Goal: Information Seeking & Learning: Learn about a topic

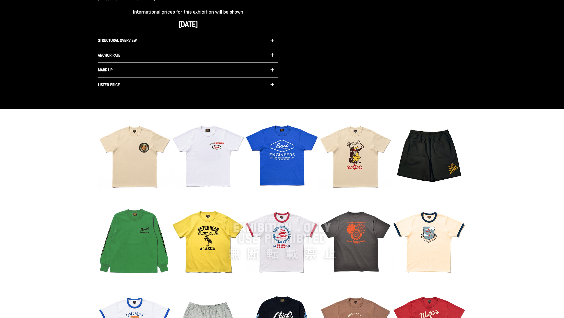
scroll to position [414, 0]
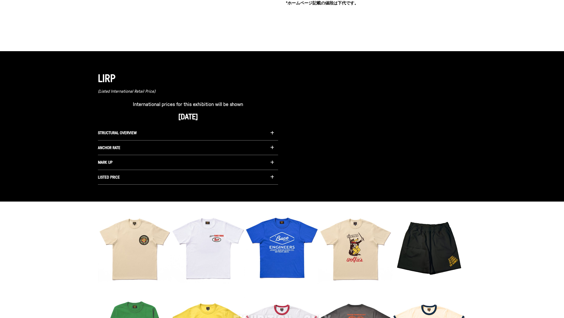
click at [194, 150] on button "ANCHOR RATE" at bounding box center [188, 147] width 180 height 15
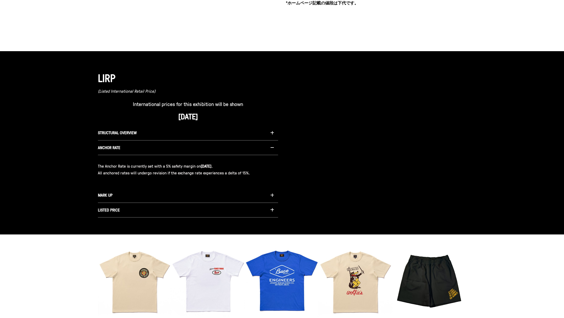
click at [191, 139] on button "STRUCTURAL OVERVIEW" at bounding box center [188, 133] width 180 height 15
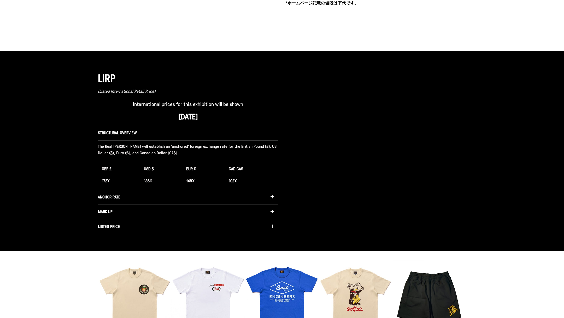
click at [158, 218] on button "MARK UP" at bounding box center [188, 211] width 180 height 15
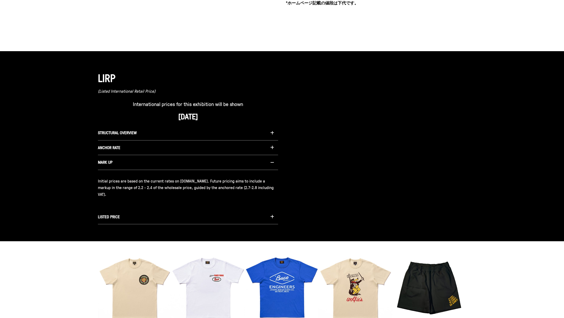
click at [152, 218] on button "LISTED PRICE" at bounding box center [188, 217] width 180 height 15
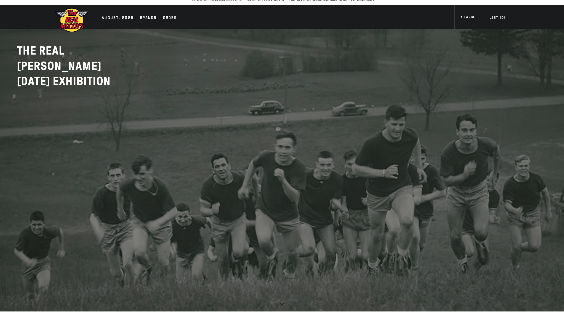
scroll to position [0, 0]
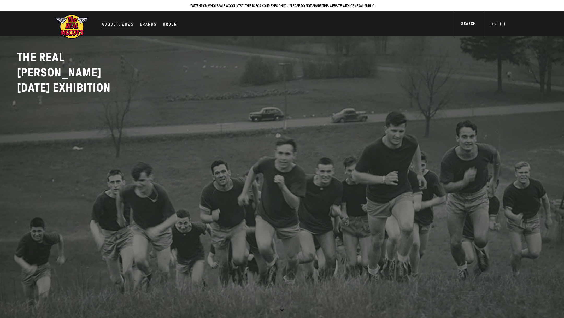
click at [112, 24] on div "AUGUST. 2025" at bounding box center [118, 24] width 32 height 7
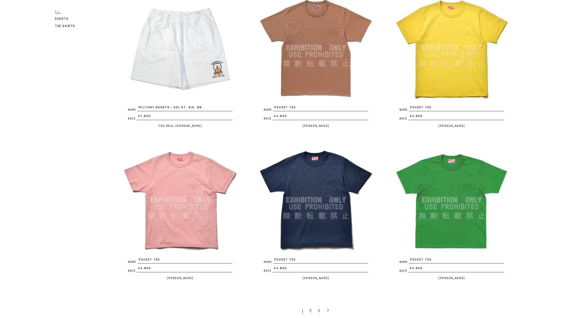
scroll to position [1102, 0]
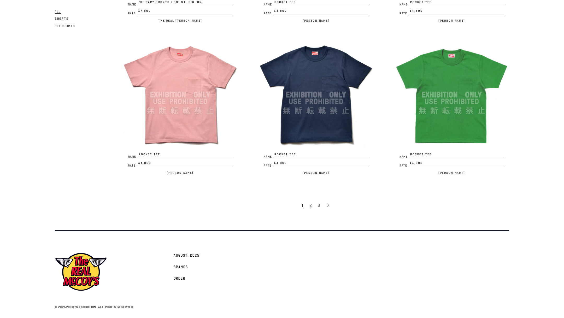
click at [310, 203] on span "2" at bounding box center [310, 205] width 2 height 5
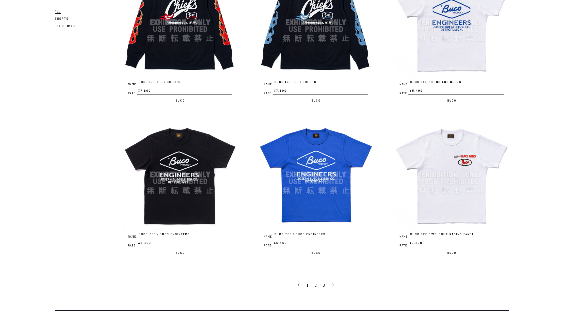
scroll to position [1023, 0]
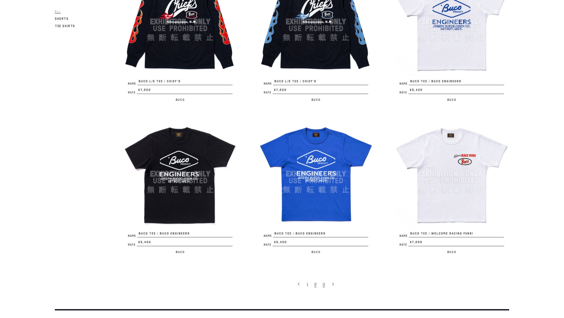
click at [323, 282] on span "3" at bounding box center [324, 284] width 2 height 5
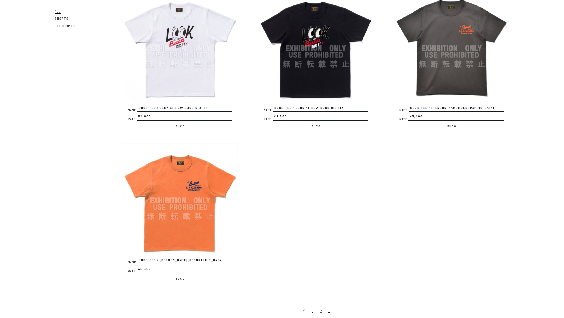
scroll to position [342, 0]
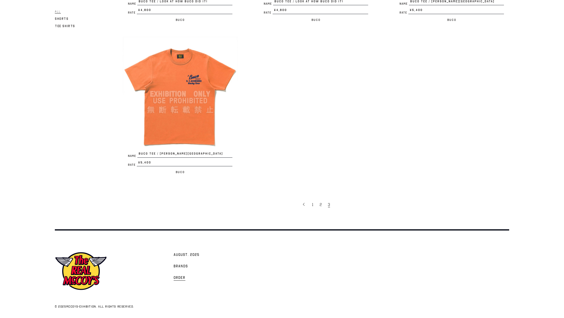
click at [178, 277] on span "Order" at bounding box center [180, 277] width 12 height 5
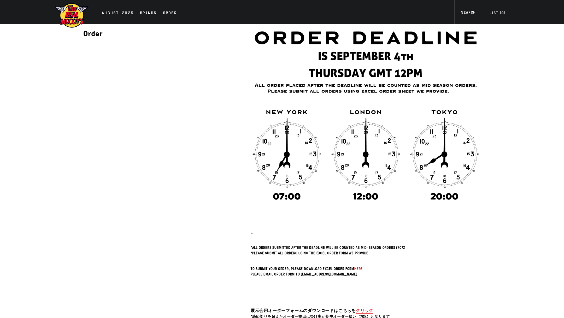
scroll to position [105, 0]
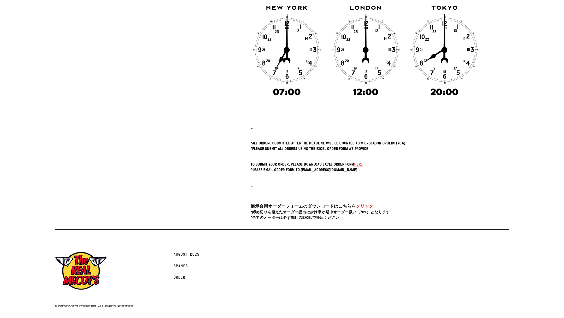
click at [356, 164] on span "here" at bounding box center [358, 164] width 8 height 5
click at [505, 58] on div "Order - *All orders submitted after the deadline will be counted as Mid-Season …" at bounding box center [281, 70] width 475 height 301
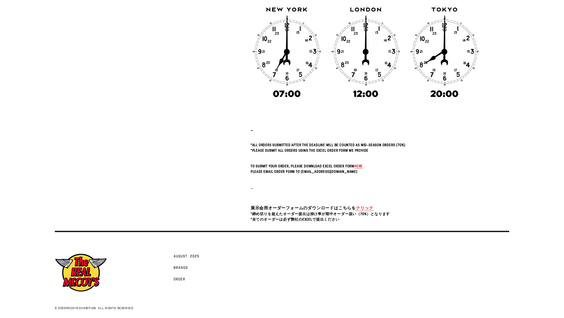
scroll to position [0, 0]
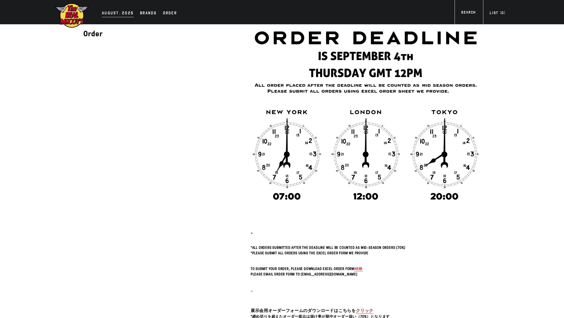
click at [116, 12] on div "AUGUST. 2025" at bounding box center [118, 13] width 32 height 7
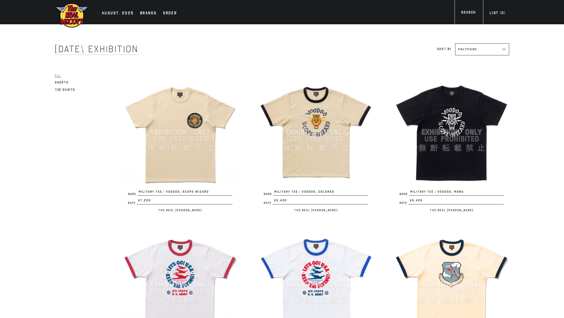
click at [176, 128] on img at bounding box center [180, 132] width 115 height 115
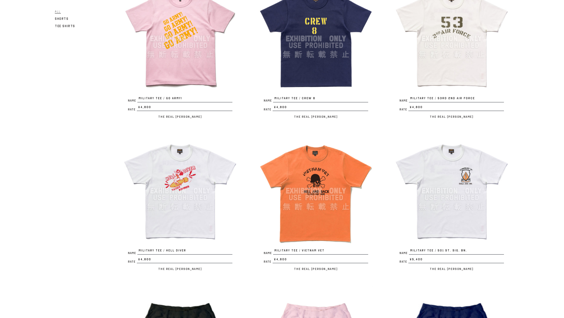
scroll to position [579, 0]
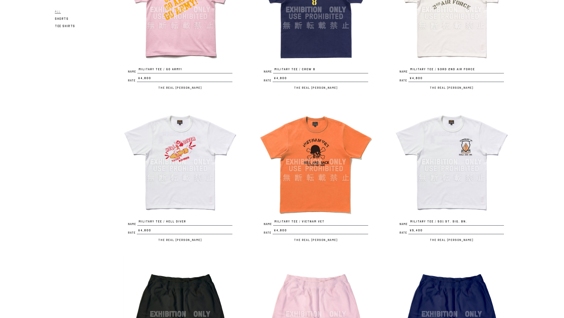
click at [445, 193] on img at bounding box center [451, 161] width 115 height 115
click at [182, 177] on img at bounding box center [180, 161] width 115 height 115
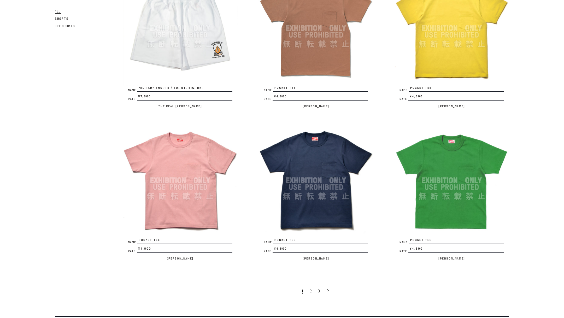
scroll to position [1102, 0]
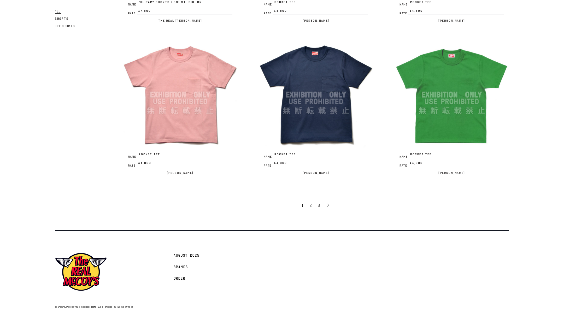
click at [313, 204] on link "2" at bounding box center [311, 205] width 8 height 11
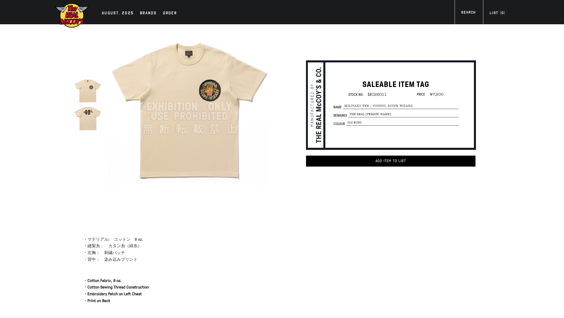
click at [209, 93] on img at bounding box center [189, 107] width 162 height 162
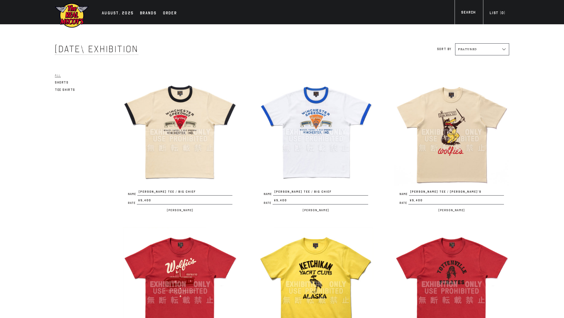
click at [168, 142] on img at bounding box center [180, 132] width 115 height 115
click at [459, 164] on img at bounding box center [451, 132] width 115 height 115
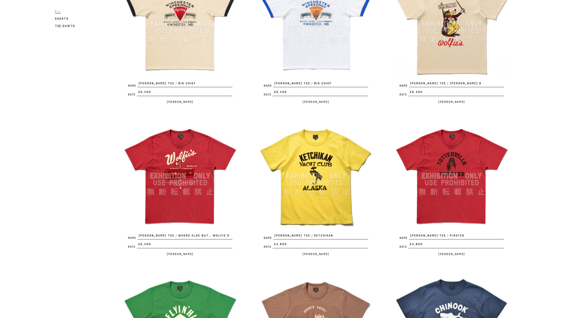
scroll to position [110, 0]
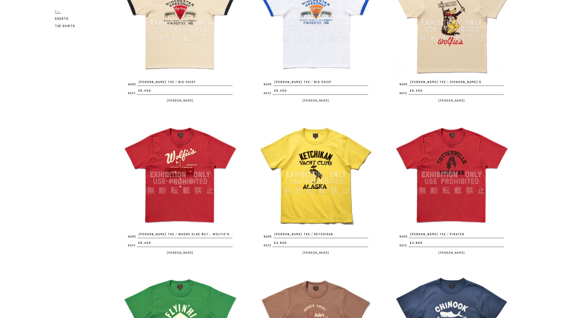
click at [210, 208] on img at bounding box center [180, 174] width 115 height 115
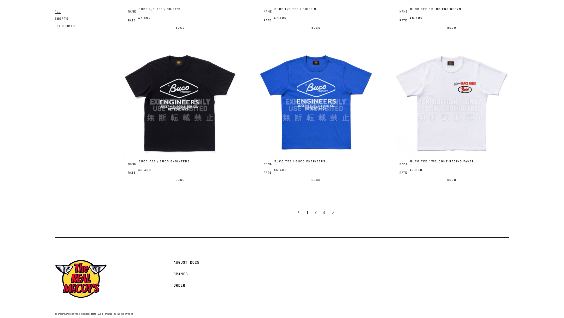
scroll to position [1094, 0]
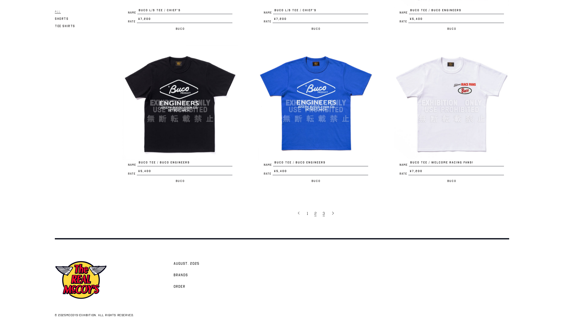
click at [323, 213] on span "3" at bounding box center [324, 213] width 2 height 5
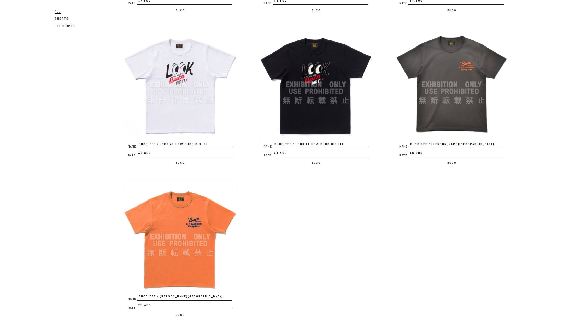
scroll to position [200, 0]
click at [458, 106] on img at bounding box center [451, 84] width 115 height 115
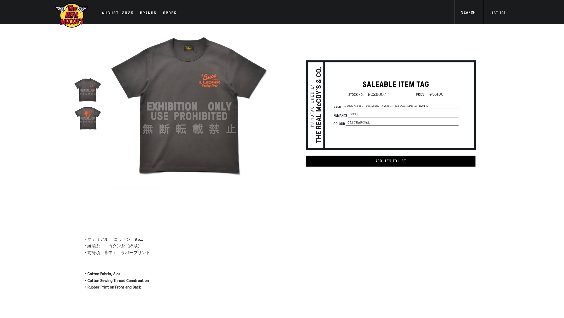
click at [96, 123] on img at bounding box center [88, 118] width 28 height 28
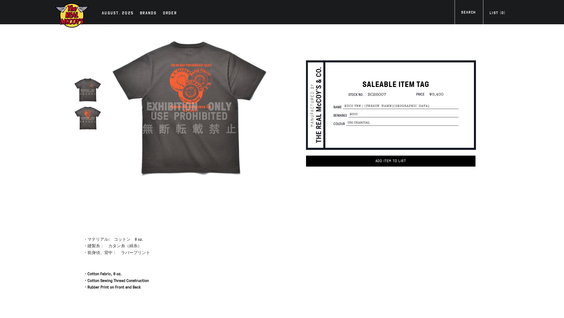
click at [242, 127] on img at bounding box center [189, 107] width 162 height 162
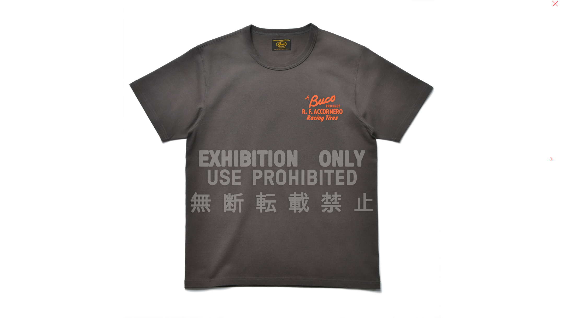
click at [188, 164] on img at bounding box center [282, 159] width 318 height 318
